Goal: Communication & Community: Answer question/provide support

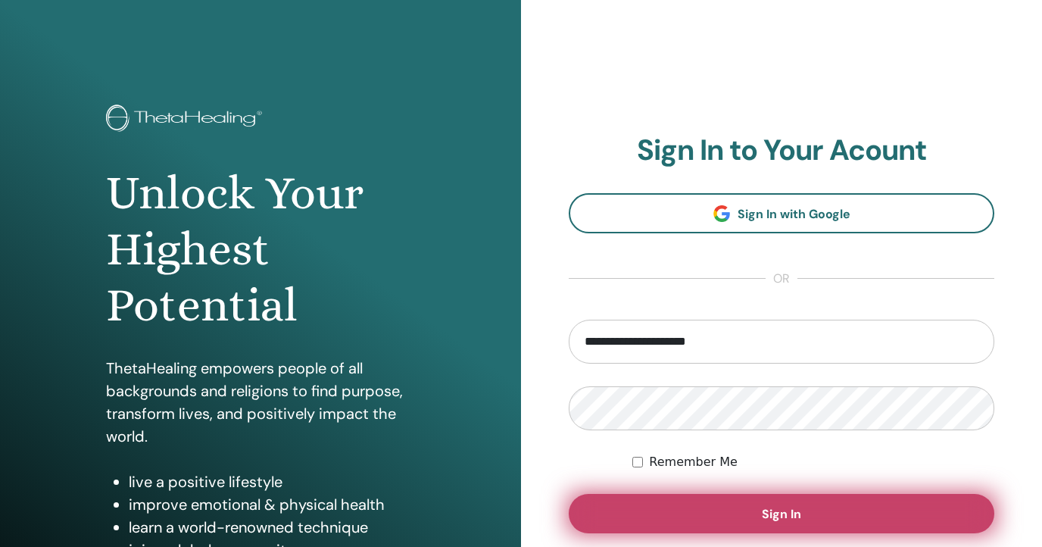
click at [766, 521] on span "Sign In" at bounding box center [781, 514] width 39 height 16
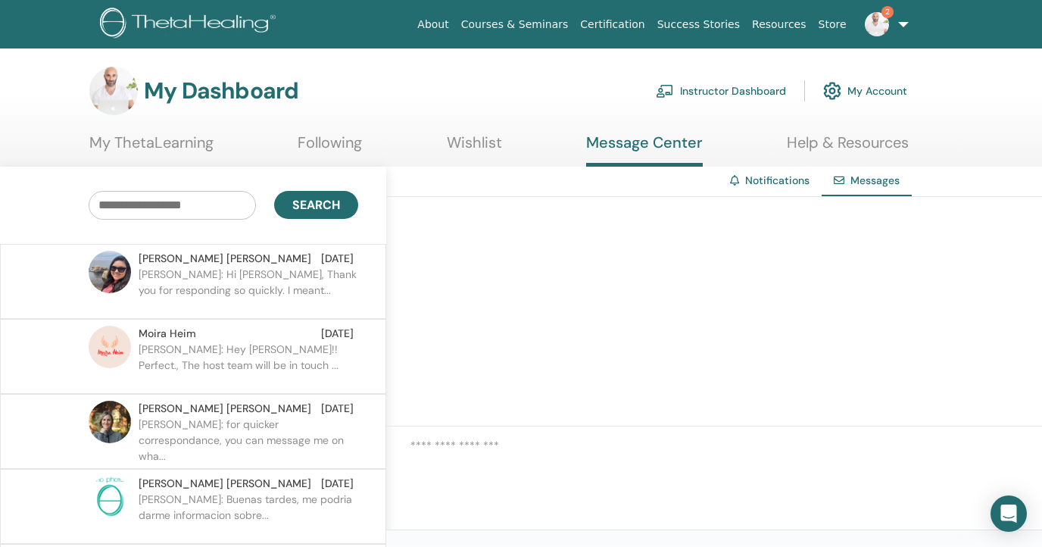
click at [357, 291] on div "Edna Gonzalez Sep 02 Edna: Hi Elias, Thank you for responding so quickly. I mea…" at bounding box center [193, 281] width 373 height 61
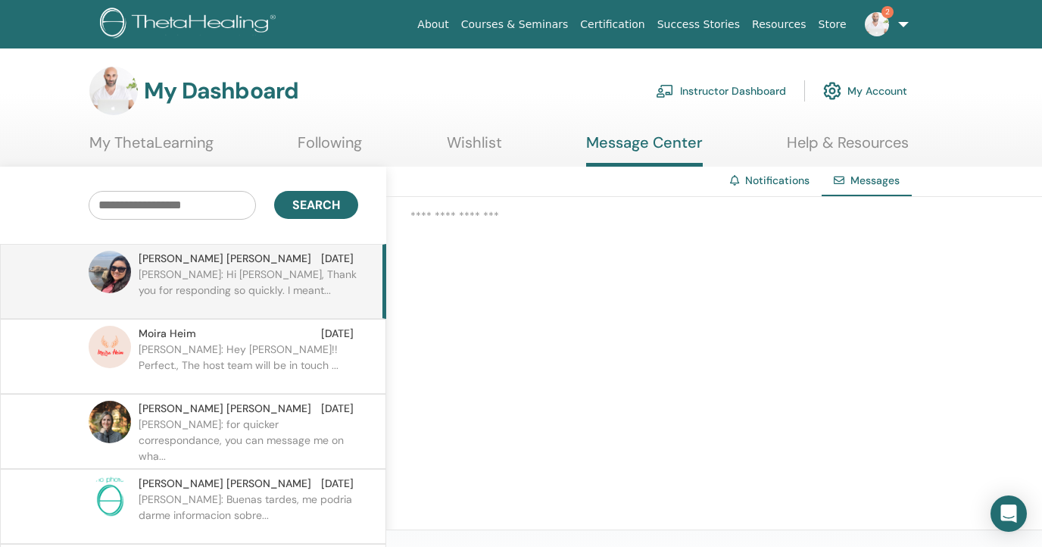
click at [304, 276] on p "Edna: Hi Elias, Thank you for responding so quickly. I meant..." at bounding box center [249, 289] width 220 height 45
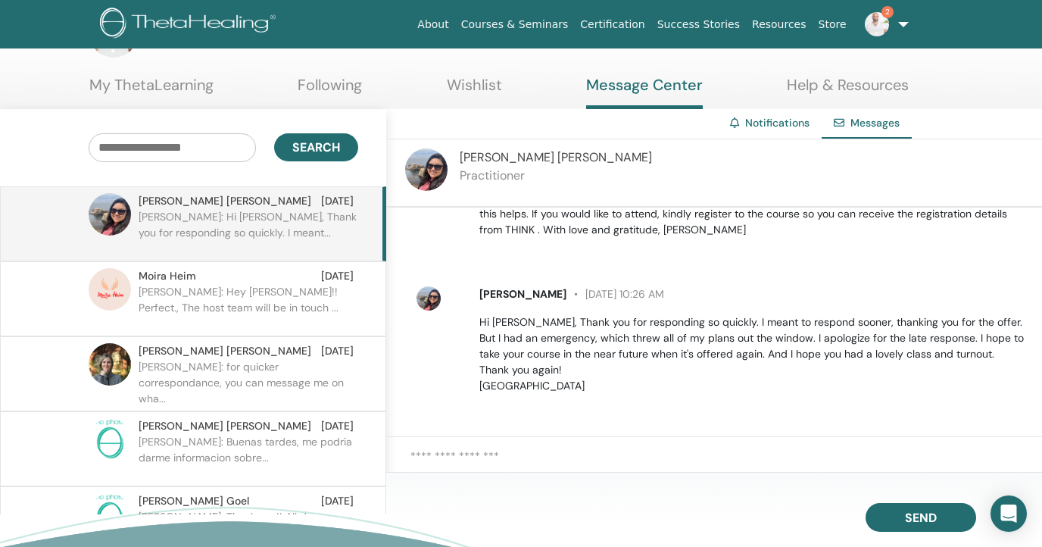
scroll to position [76, 0]
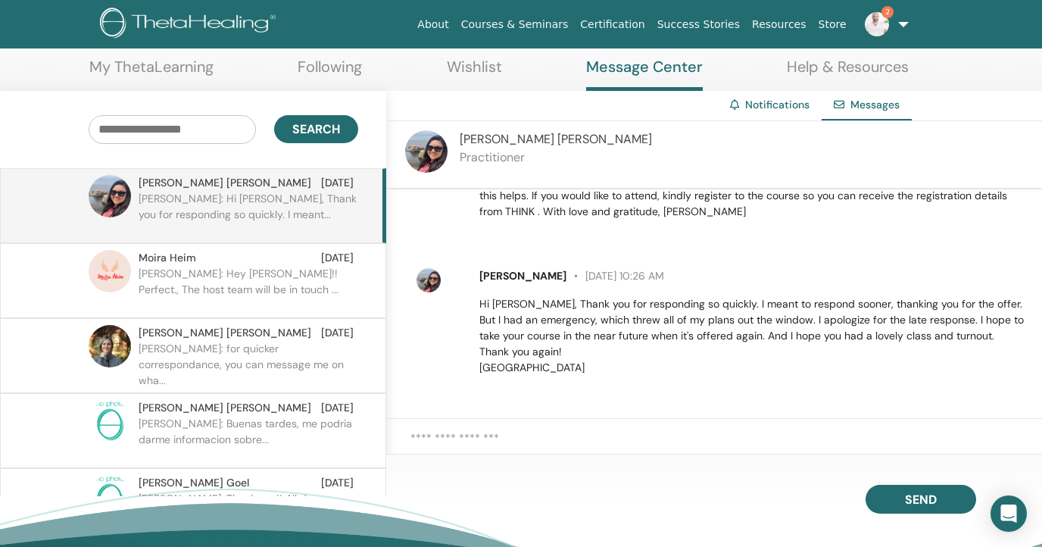
click at [486, 435] on textarea at bounding box center [726, 445] width 632 height 33
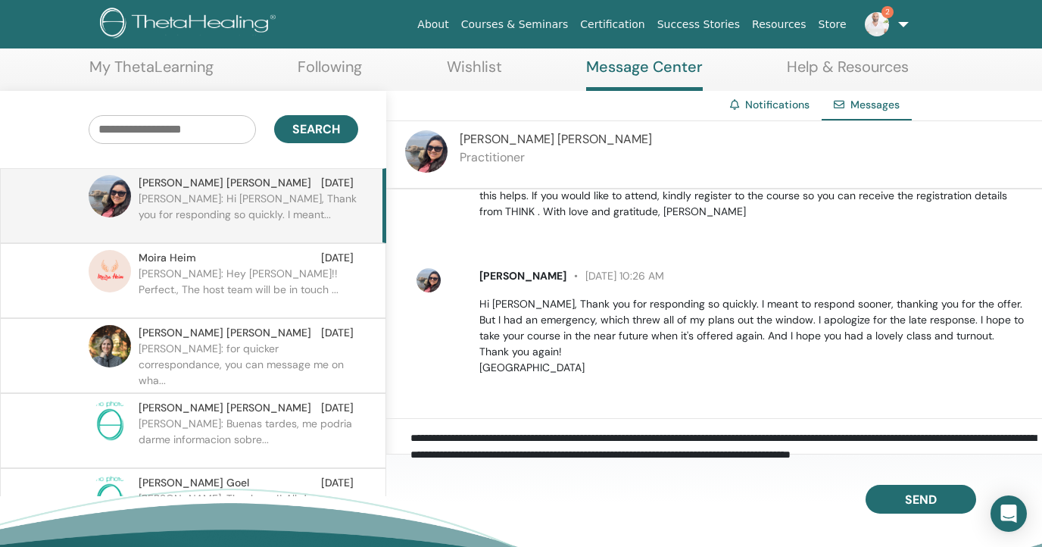
scroll to position [16, 0]
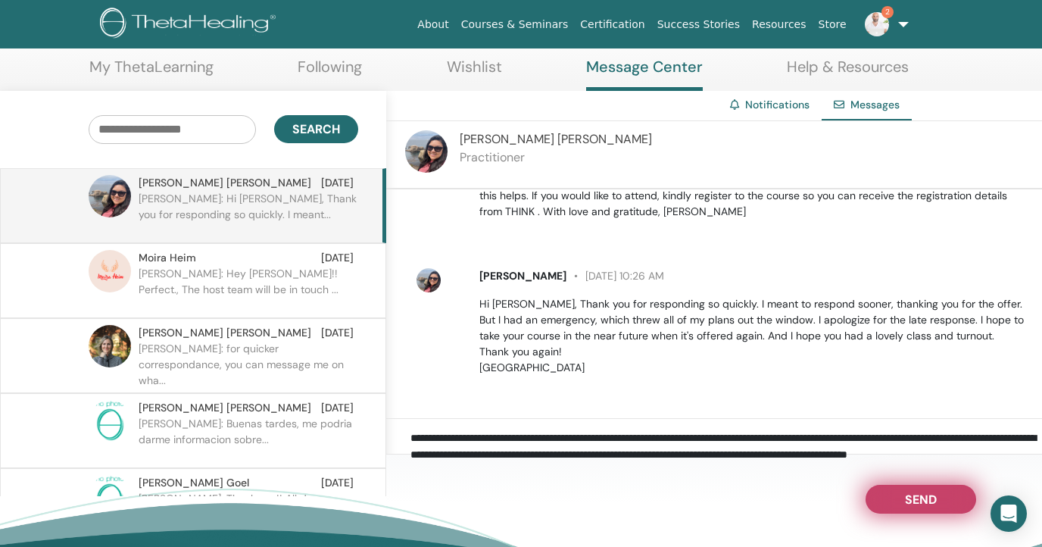
type textarea "**********"
click at [931, 502] on span "Send" at bounding box center [921, 496] width 32 height 11
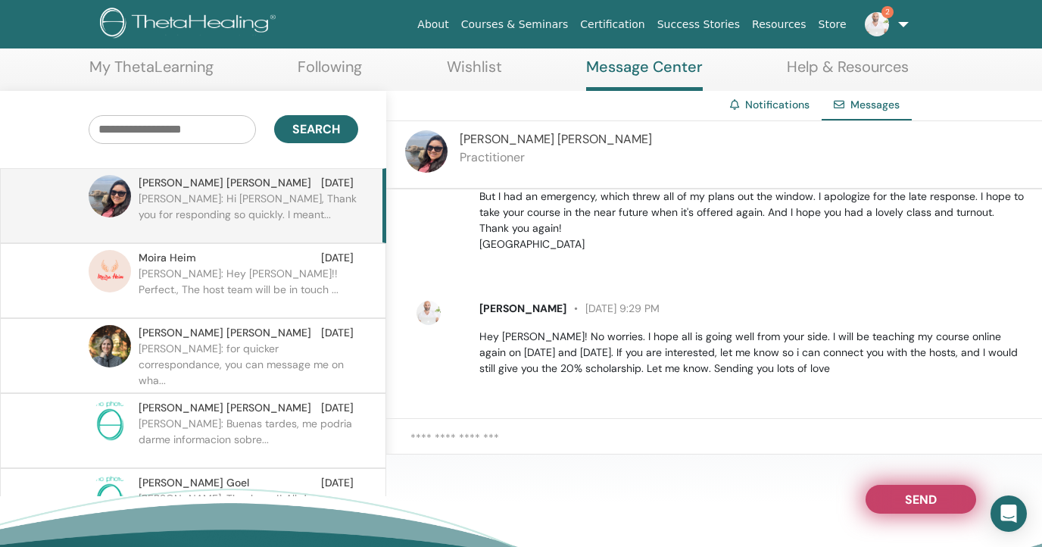
scroll to position [391, 0]
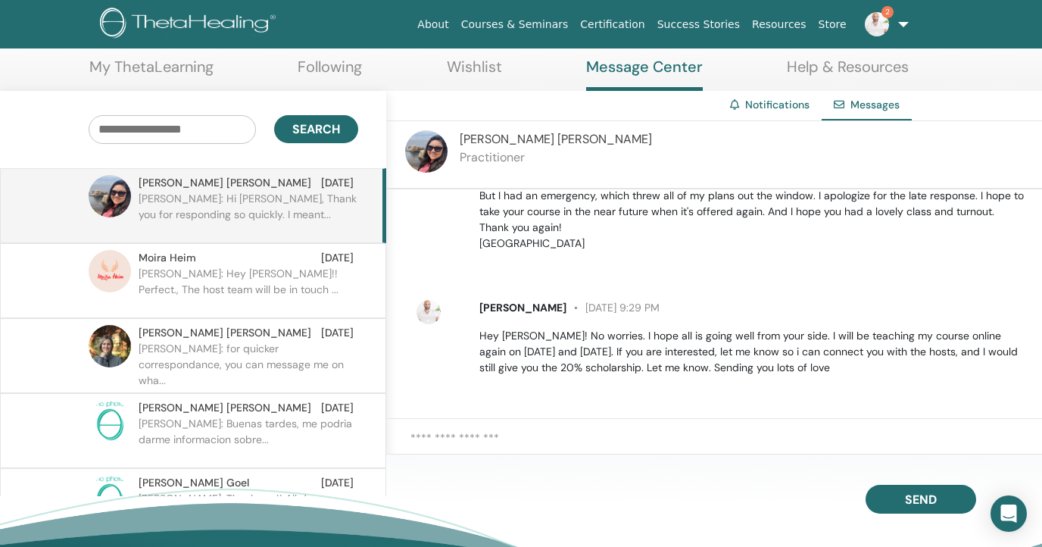
click at [891, 20] on span "2" at bounding box center [877, 23] width 36 height 12
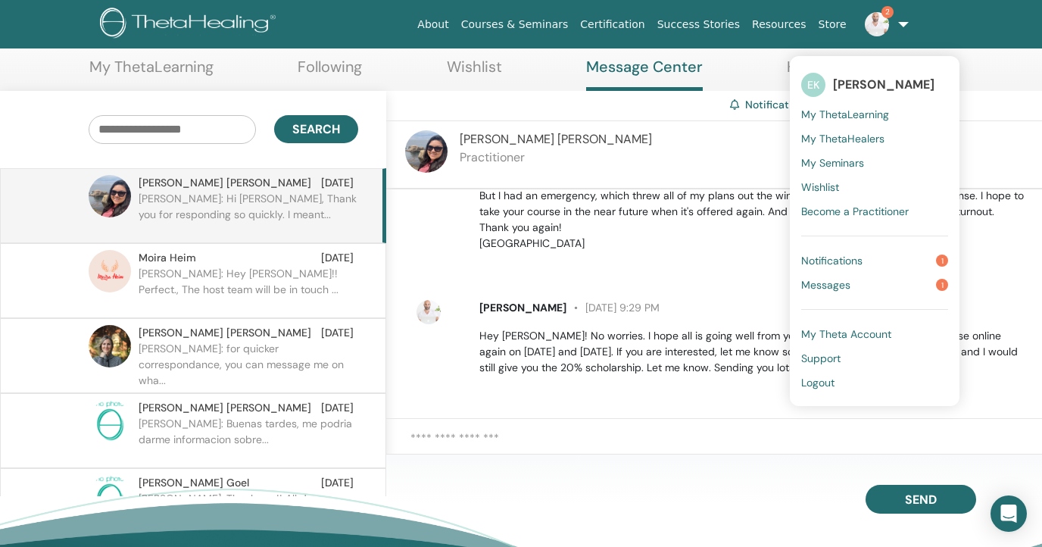
click at [842, 260] on span "Notifications" at bounding box center [831, 261] width 61 height 14
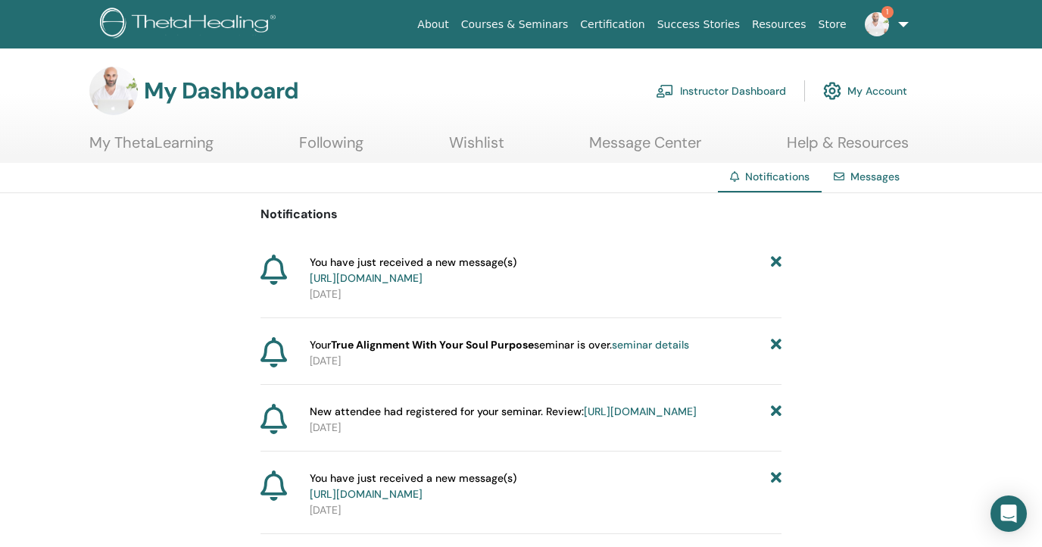
click at [895, 20] on span "1" at bounding box center [877, 23] width 36 height 12
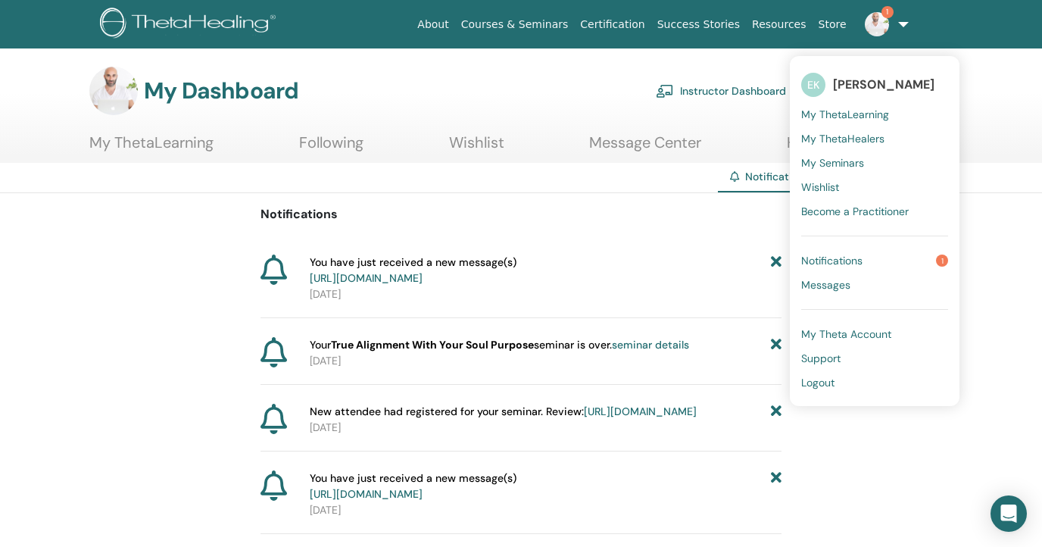
click at [827, 258] on span "Notifications" at bounding box center [831, 261] width 61 height 14
